Goal: Task Accomplishment & Management: Use online tool/utility

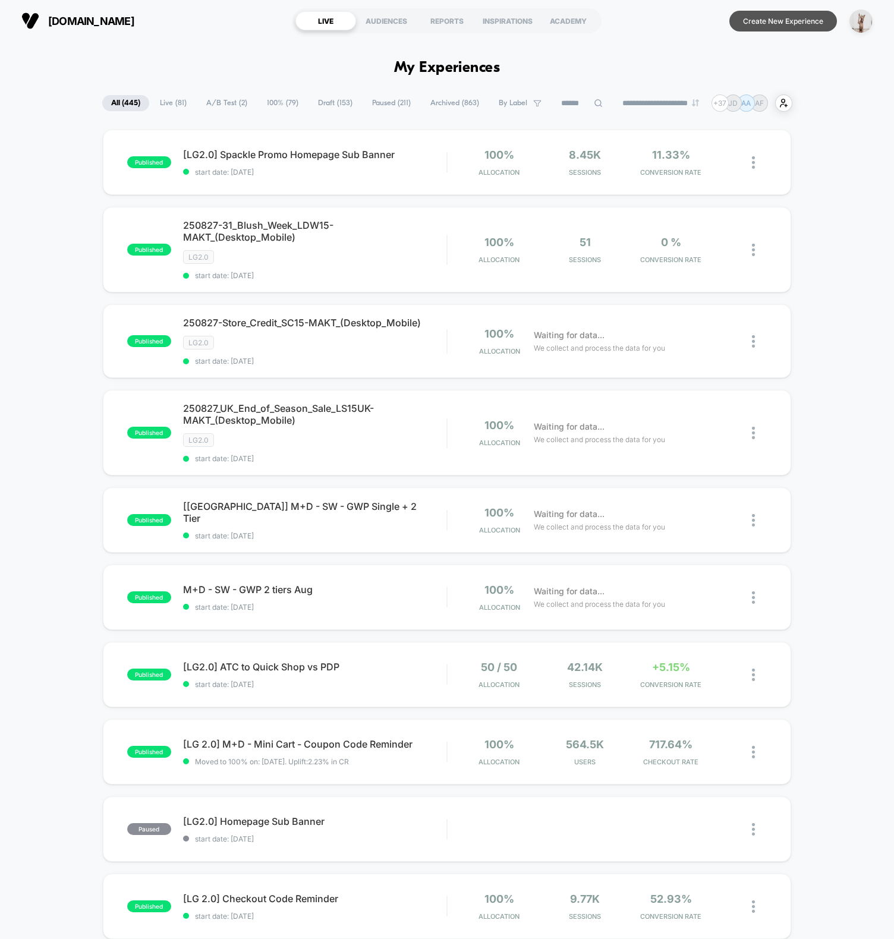
click at [779, 26] on button "Create New Experience" at bounding box center [783, 21] width 108 height 21
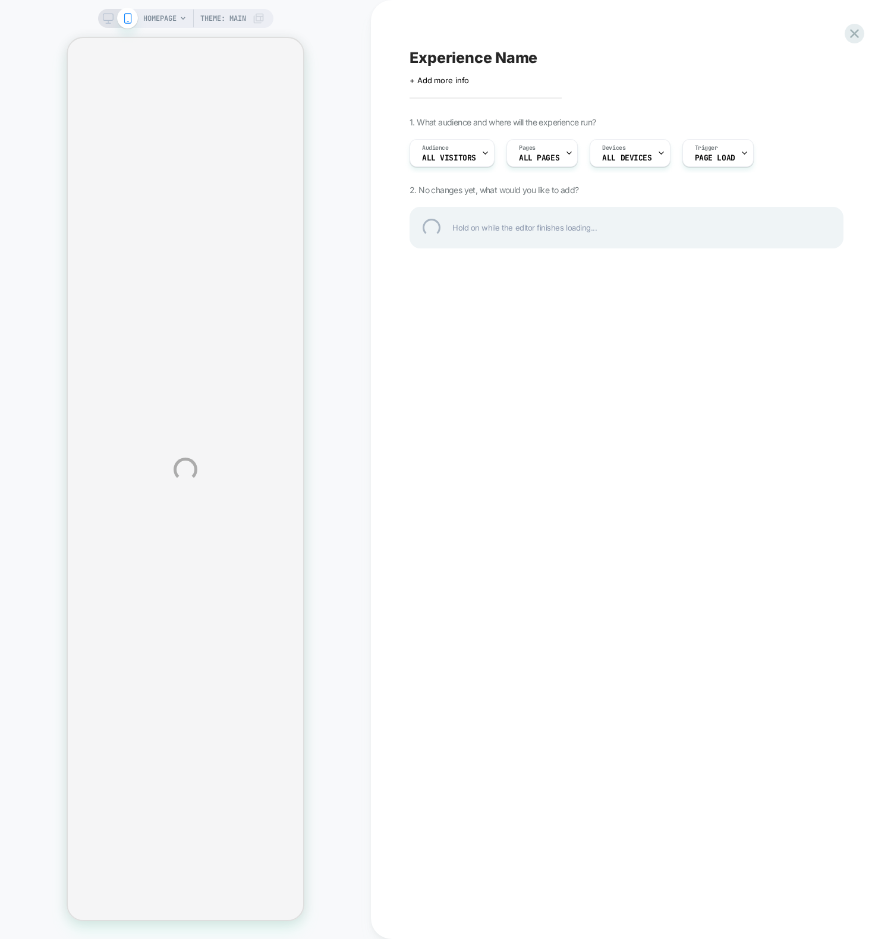
click at [472, 492] on div "HOMEPAGE Theme: MAIN Experience Name Click to edit experience details + Add mor…" at bounding box center [447, 469] width 894 height 939
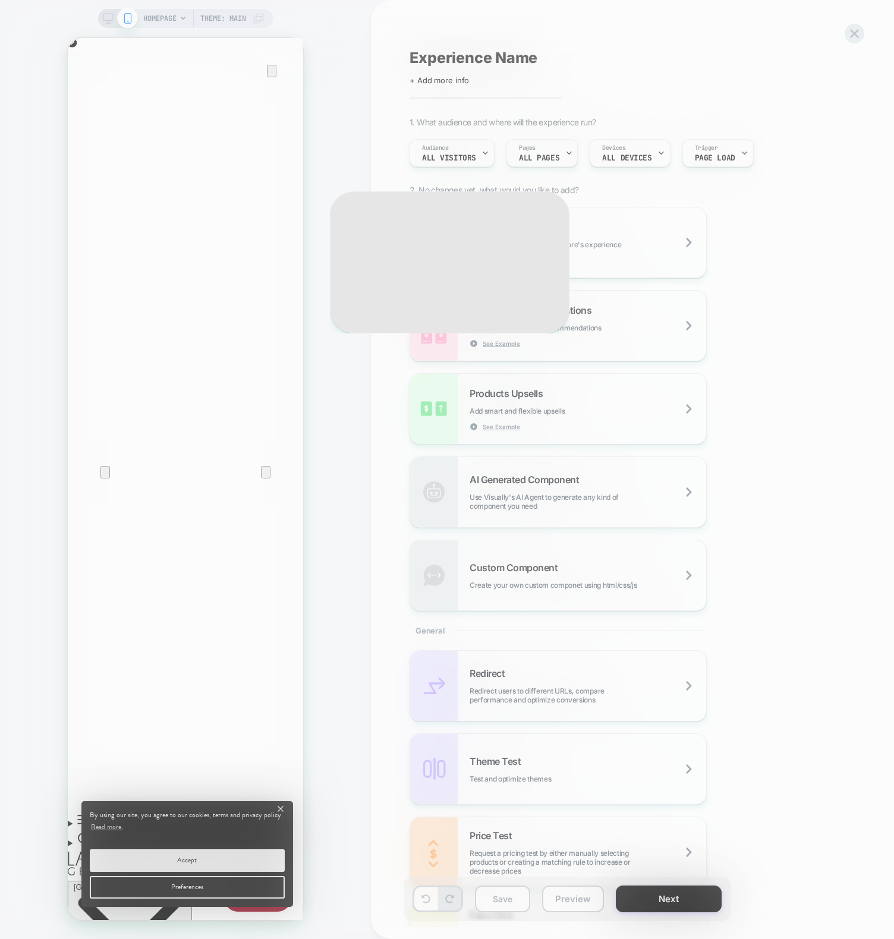
scroll to position [0, 235]
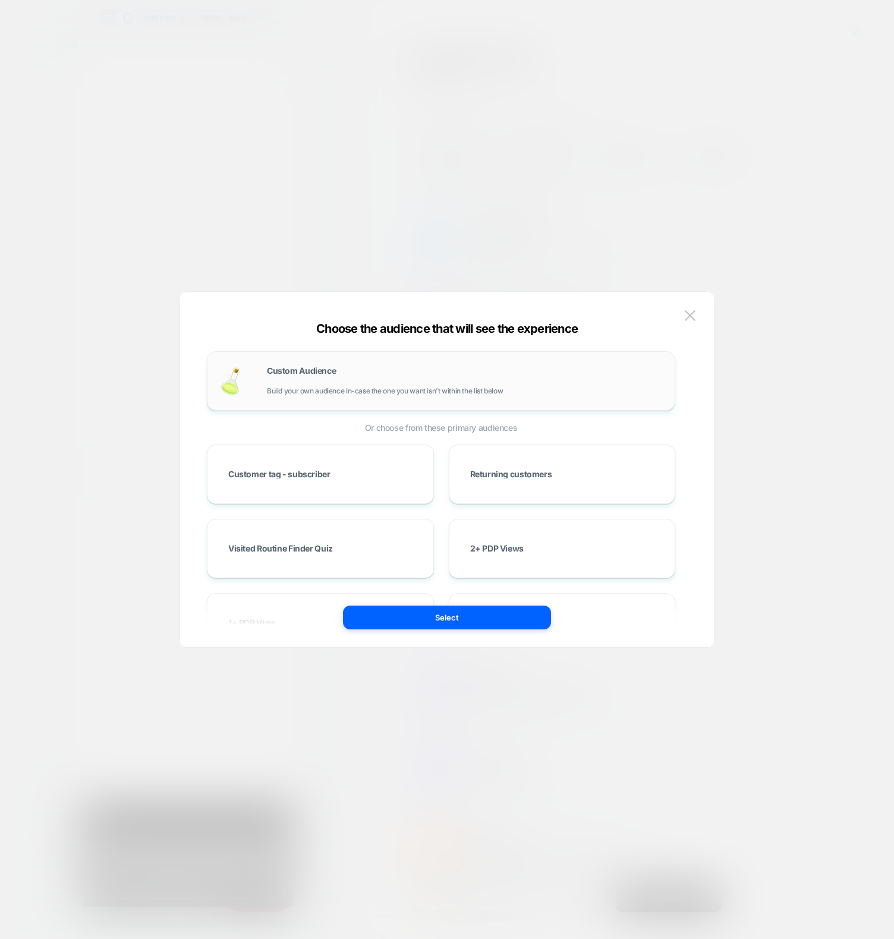
click at [0, 0] on div "Custom Audience Build your own audience in-case the one you want isn't within t…" at bounding box center [0, 0] width 0 height 0
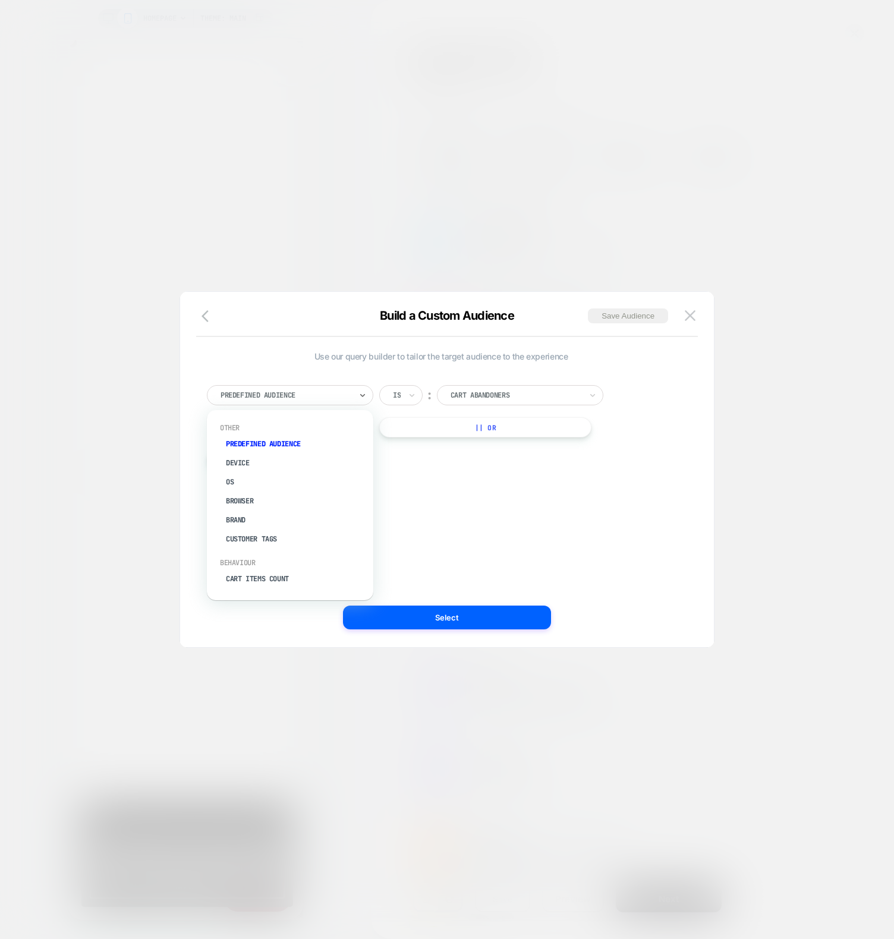
click at [285, 395] on div at bounding box center [286, 395] width 131 height 11
click at [261, 448] on div "UTM Campaign" at bounding box center [296, 454] width 155 height 19
click at [393, 391] on input "text" at bounding box center [395, 395] width 5 height 11
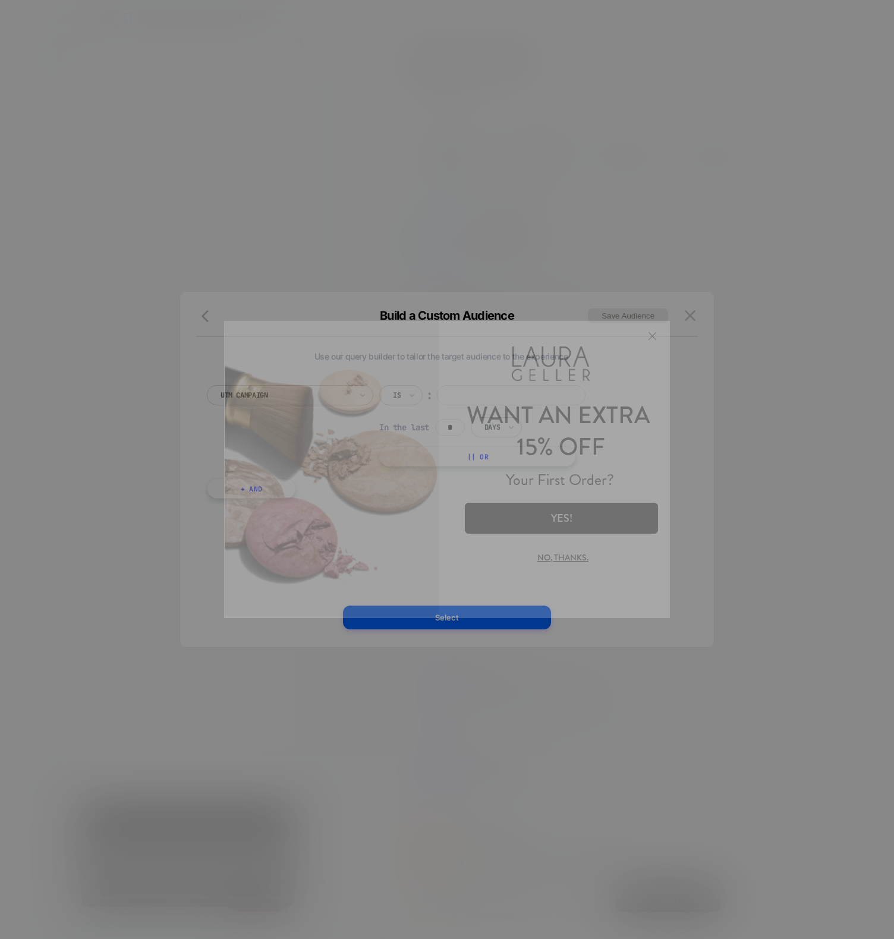
scroll to position [0, 0]
click at [398, 405] on img at bounding box center [332, 468] width 214 height 297
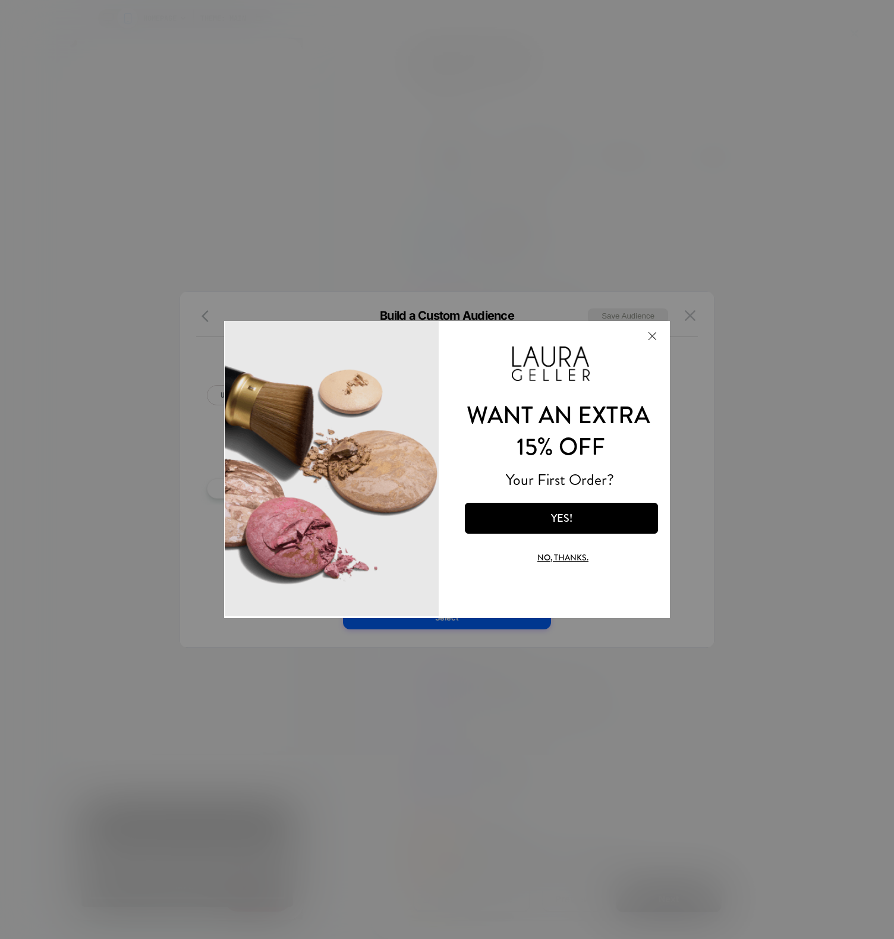
click at [653, 335] on button "Close Modal" at bounding box center [652, 336] width 32 height 29
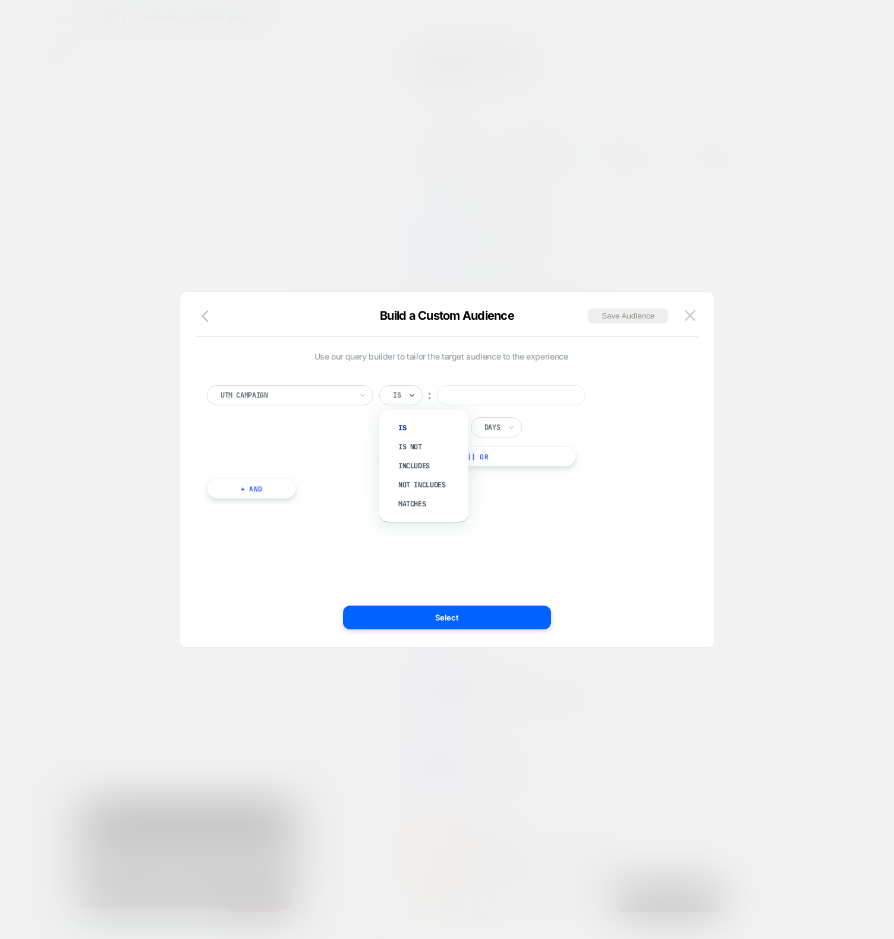
click at [405, 495] on div "Matches" at bounding box center [429, 504] width 77 height 19
drag, startPoint x: 474, startPoint y: 397, endPoint x: 486, endPoint y: 394, distance: 12.1
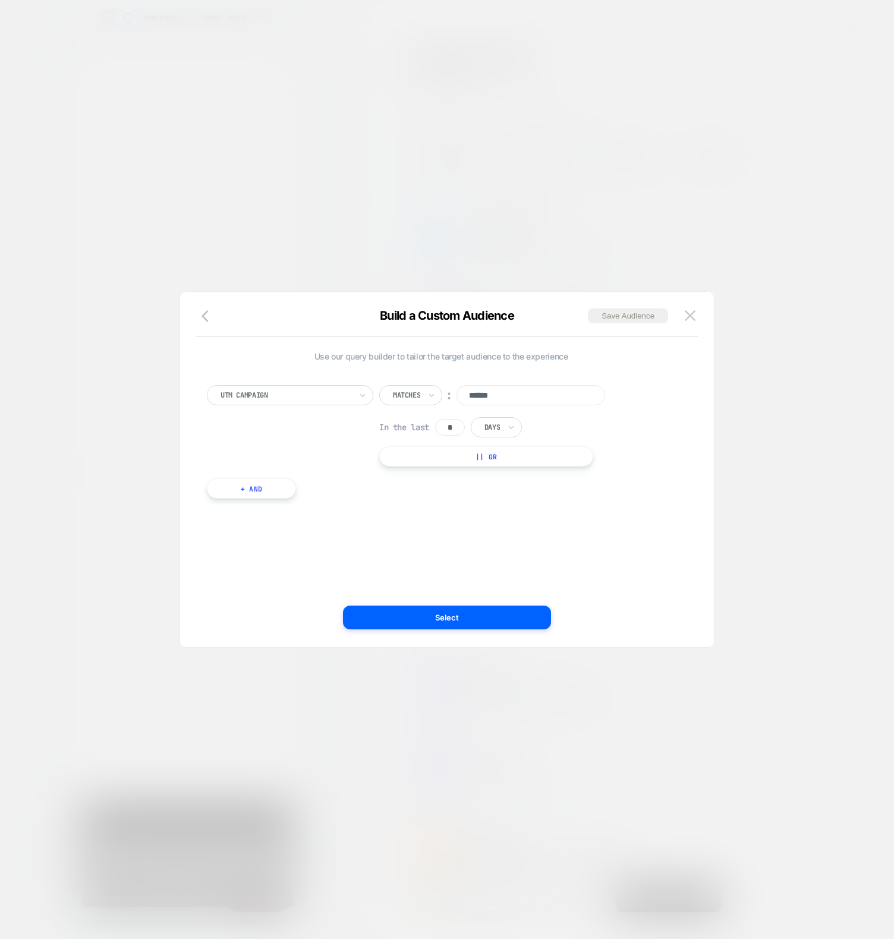
scroll to position [0, 0]
type input "********"
click at [0, 0] on div "Use our query builder to tailor the target audience to the experience UTM Campa…" at bounding box center [0, 0] width 0 height 0
click at [0, 0] on div at bounding box center [0, 0] width 0 height 0
